Goal: Task Accomplishment & Management: Manage account settings

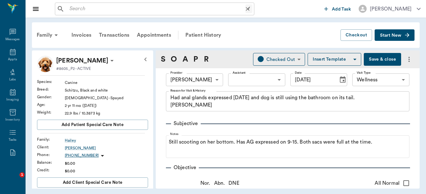
drag, startPoint x: 0, startPoint y: 0, endPoint x: 101, endPoint y: 11, distance: 101.4
click at [101, 11] on input "text" at bounding box center [156, 8] width 178 height 9
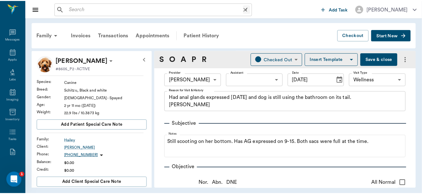
scroll to position [128, 0]
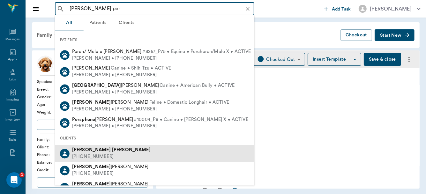
click at [112, 150] on b "[PERSON_NAME]" at bounding box center [131, 150] width 39 height 5
type input "[PERSON_NAME] per"
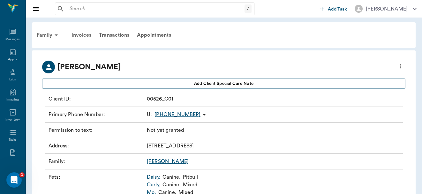
click at [113, 35] on div "Transactions" at bounding box center [114, 34] width 38 height 15
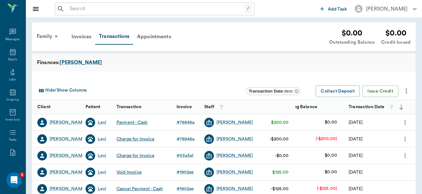
click at [404, 139] on icon "more" at bounding box center [404, 139] width 7 height 8
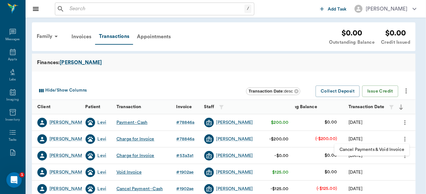
click at [389, 149] on span "Cancel Payments & Void Invoice" at bounding box center [371, 149] width 65 height 7
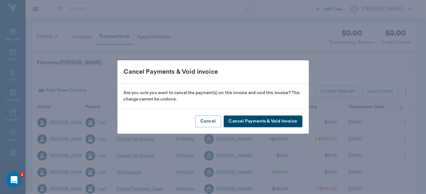
click at [260, 122] on button "Cancel Payments & Void Invoice" at bounding box center [263, 121] width 79 height 12
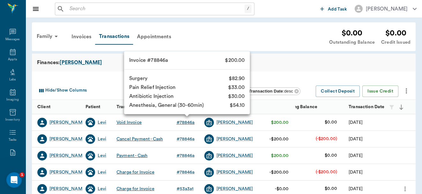
click at [188, 123] on div "# 78846a" at bounding box center [185, 122] width 18 height 6
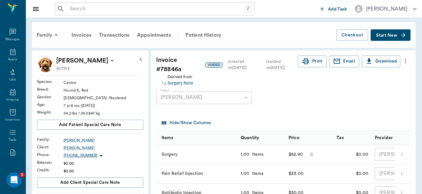
click at [404, 61] on icon "more" at bounding box center [404, 61] width 1 height 5
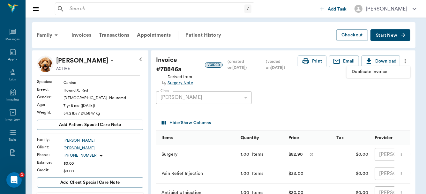
click at [385, 72] on span "Duplicate Invoice" at bounding box center [378, 72] width 54 height 7
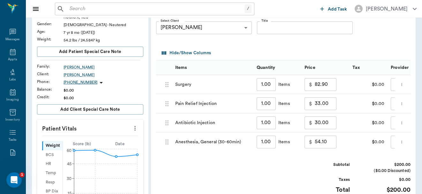
scroll to position [86, 0]
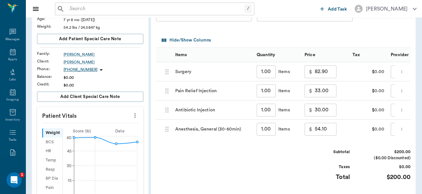
click at [330, 73] on input "82.90" at bounding box center [325, 71] width 22 height 13
type input "0.00"
click at [329, 93] on input "33.00" at bounding box center [325, 91] width 22 height 13
type input "0.00"
click at [328, 109] on input "30.00" at bounding box center [325, 110] width 22 height 13
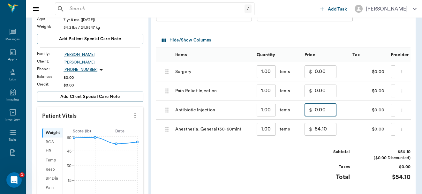
type input "0.00"
click at [332, 130] on input "54.10" at bounding box center [325, 129] width 22 height 13
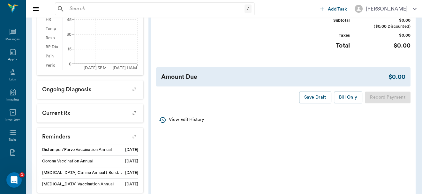
scroll to position [0, 0]
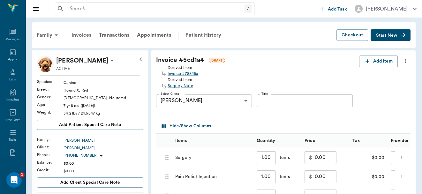
type input "0.00"
